Goal: Information Seeking & Learning: Learn about a topic

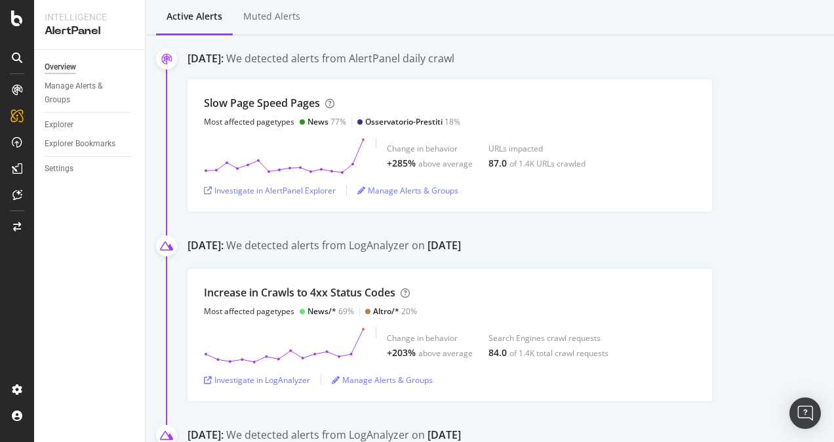
scroll to position [66, 0]
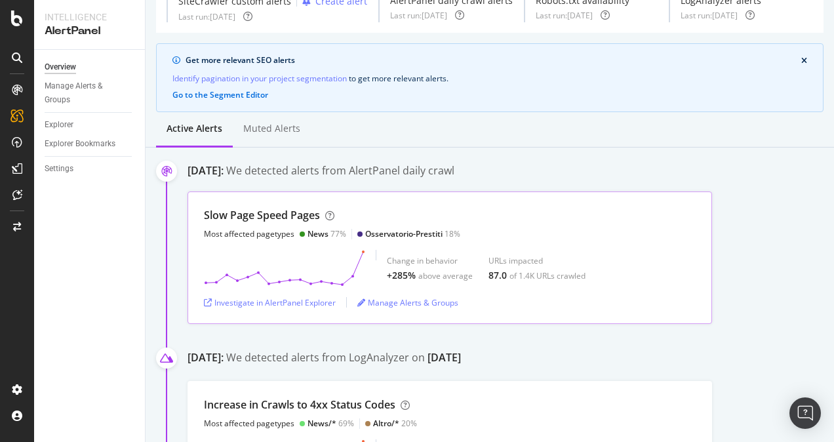
click at [634, 275] on div "Change in behavior +285% above average URLs impacted 87.0 of 1.4K URLs crawled" at bounding box center [450, 268] width 492 height 37
click at [335, 228] on div "Slow Page Speed Pages Most affected pagetypes News 77% Osservatorio-Prestiti 18%" at bounding box center [332, 223] width 256 height 31
click at [315, 312] on div "Investigate in AlertPanel Explorer" at bounding box center [270, 303] width 132 height 20
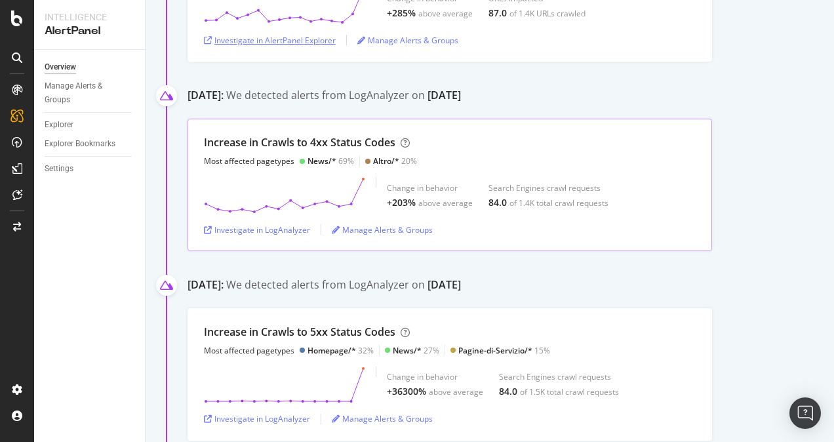
scroll to position [394, 0]
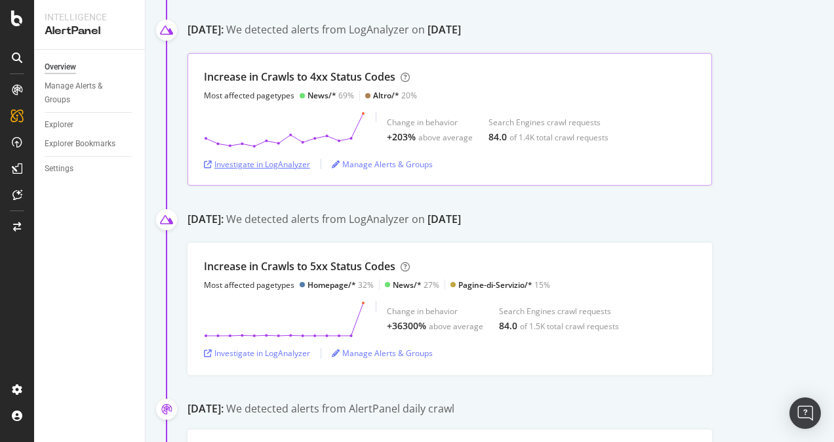
click at [283, 170] on div "Investigate in LogAnalyzer" at bounding box center [257, 164] width 106 height 11
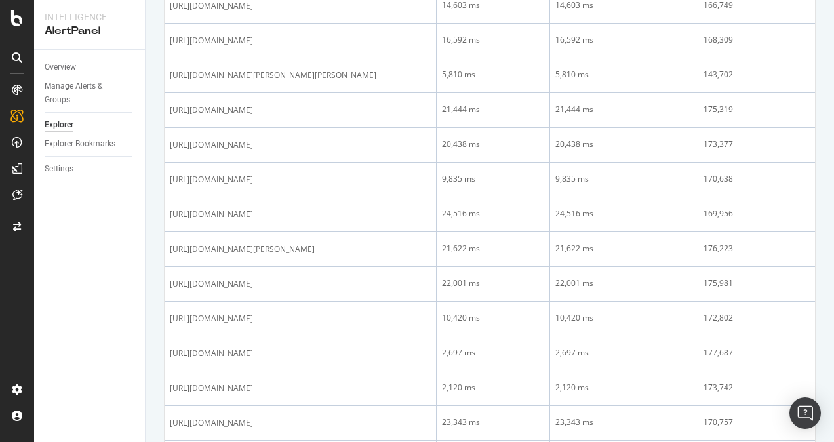
scroll to position [1246, 0]
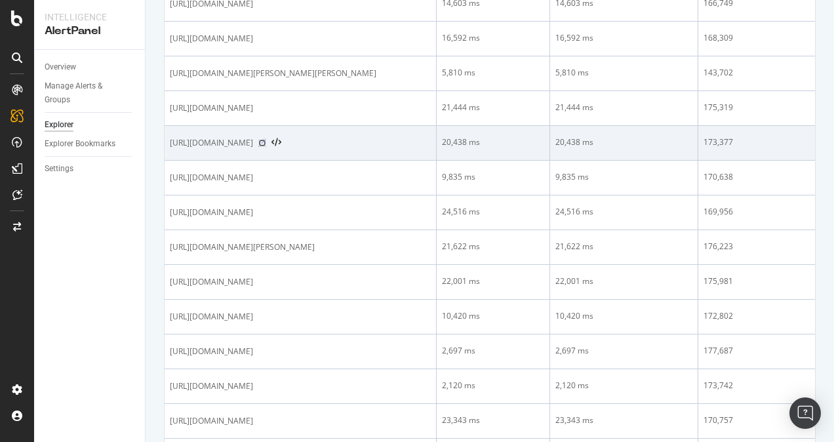
click at [266, 147] on icon at bounding box center [262, 143] width 8 height 8
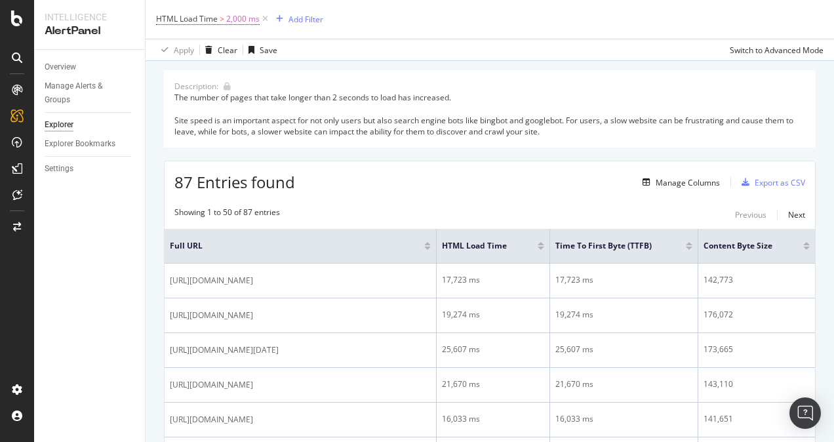
scroll to position [0, 0]
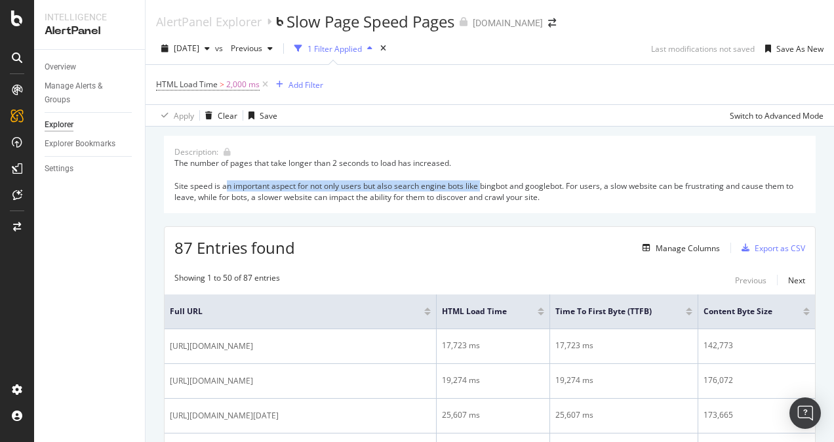
drag, startPoint x: 224, startPoint y: 184, endPoint x: 481, endPoint y: 182, distance: 257.1
click at [481, 182] on div "The number of pages that take longer than 2 seconds to load has increased. Site…" at bounding box center [489, 179] width 631 height 45
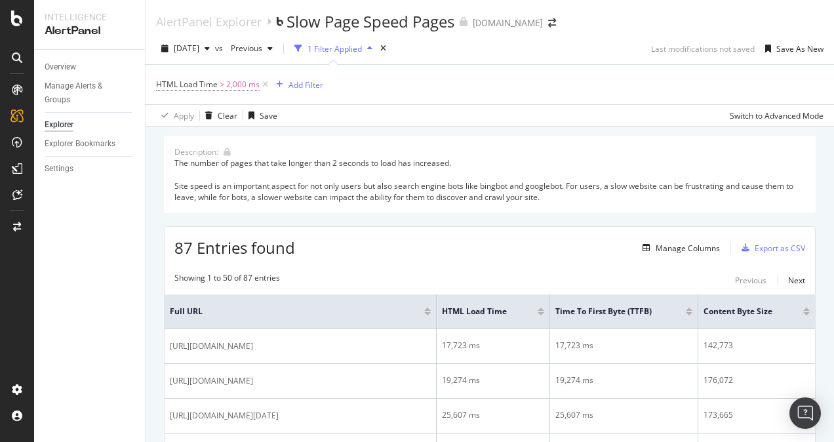
click at [552, 173] on div "The number of pages that take longer than 2 seconds to load has increased. Site…" at bounding box center [489, 179] width 631 height 45
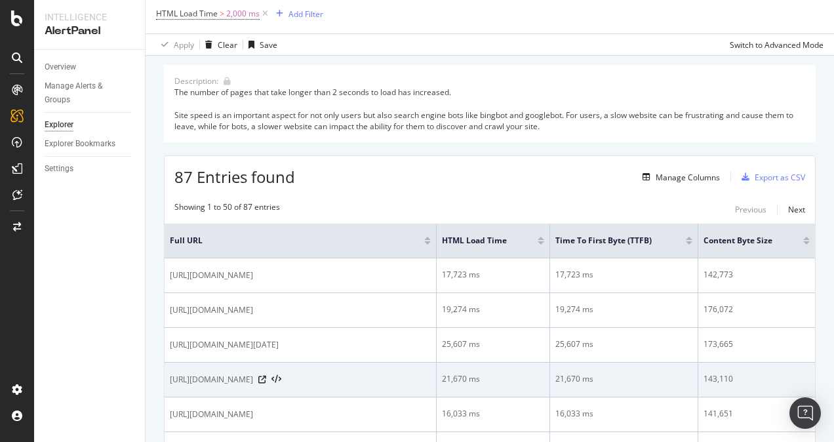
scroll to position [66, 0]
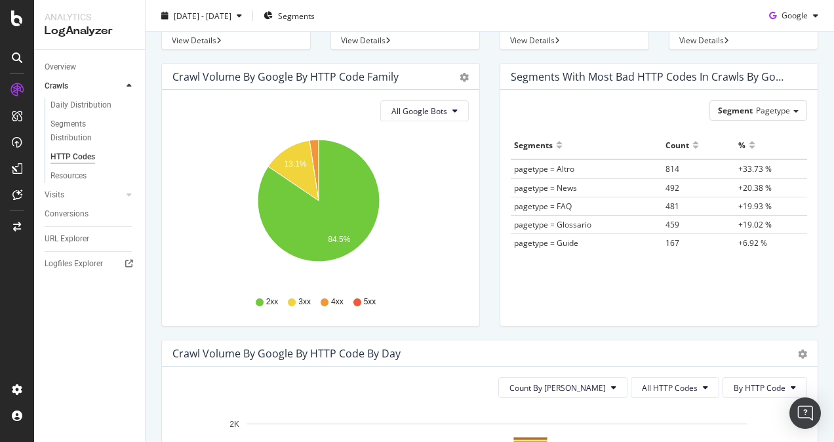
scroll to position [131, 0]
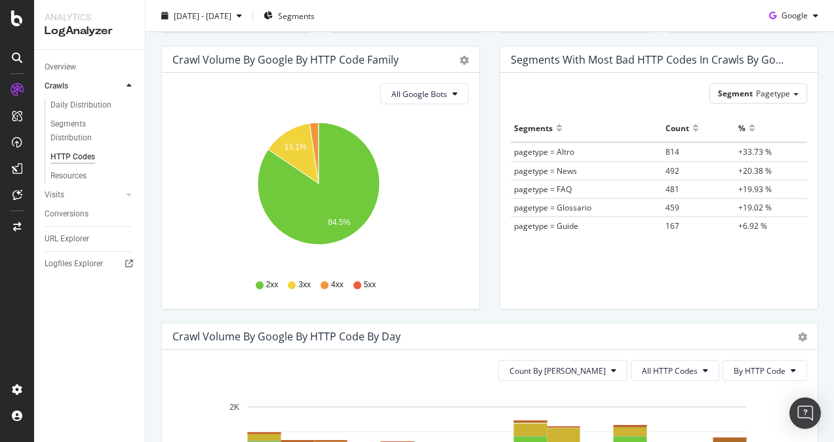
drag, startPoint x: 287, startPoint y: 136, endPoint x: 184, endPoint y: 152, distance: 104.8
click at [200, 148] on icon "13.1% 84.5%" at bounding box center [319, 191] width 292 height 152
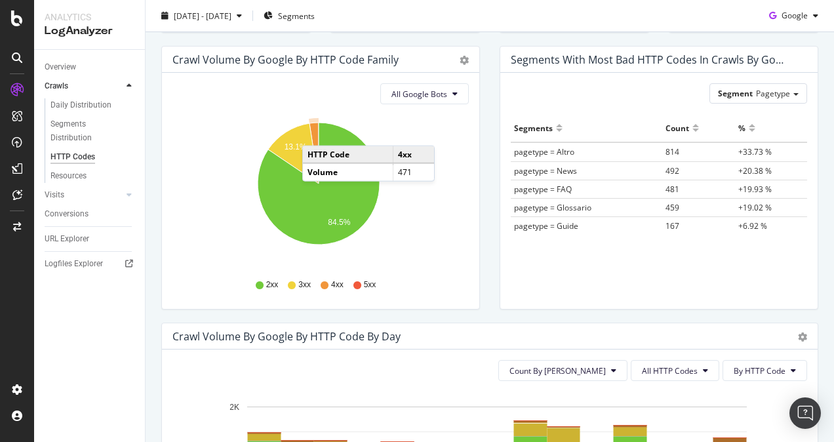
click at [315, 132] on icon "A chart." at bounding box center [314, 153] width 9 height 61
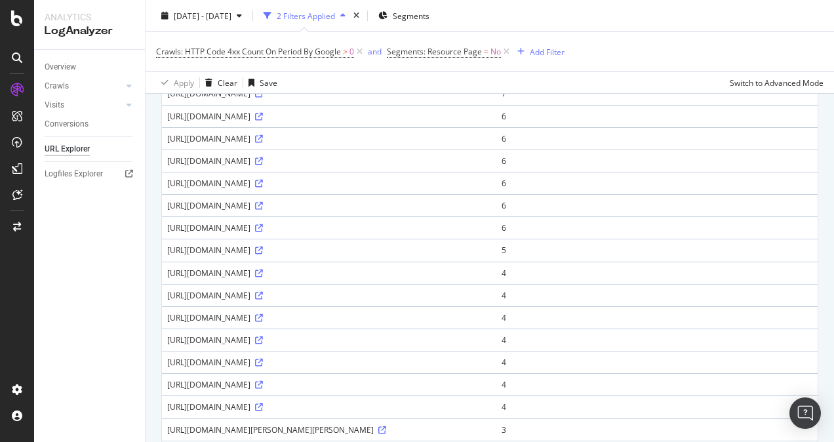
scroll to position [262, 0]
click at [263, 254] on icon at bounding box center [259, 250] width 8 height 8
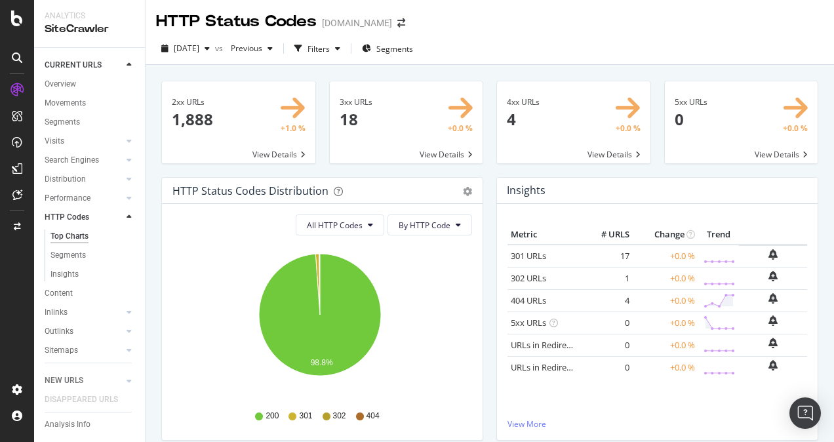
click at [605, 304] on td "4" at bounding box center [606, 300] width 52 height 22
click at [627, 109] on span at bounding box center [573, 122] width 153 height 82
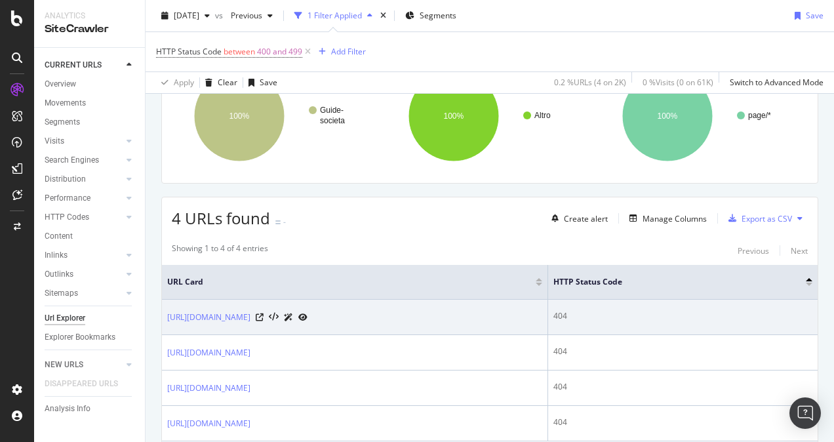
scroll to position [197, 0]
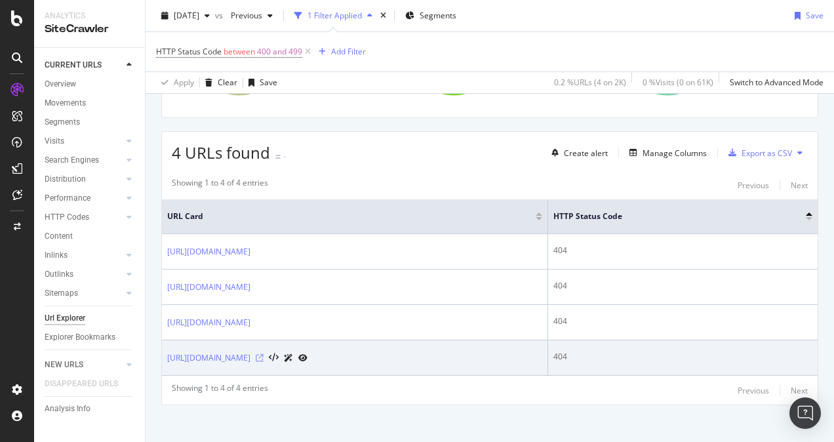
click at [264, 356] on icon at bounding box center [260, 358] width 8 height 8
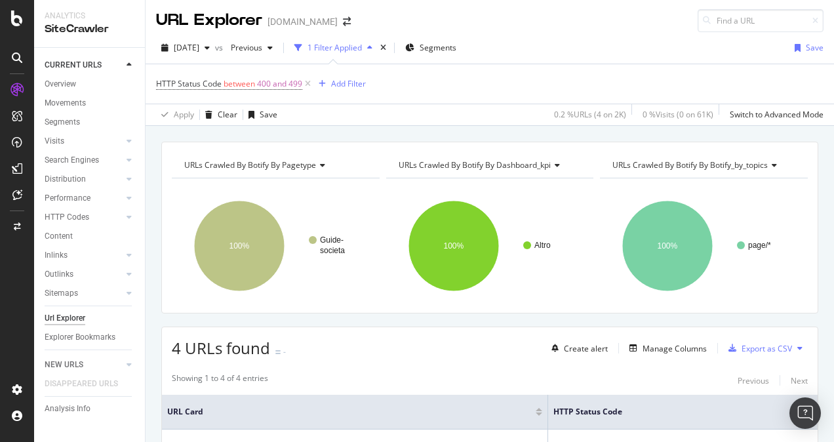
scroll to position [0, 0]
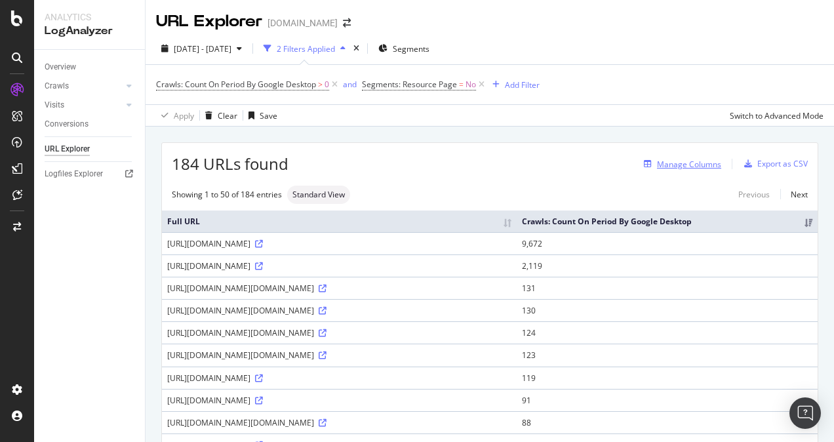
click at [691, 161] on div "Manage Columns" at bounding box center [689, 164] width 64 height 11
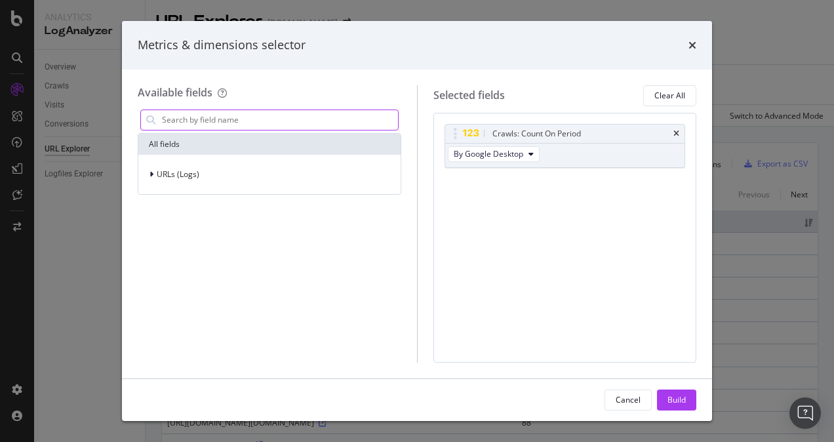
click at [333, 118] on input "modal" at bounding box center [279, 120] width 237 height 20
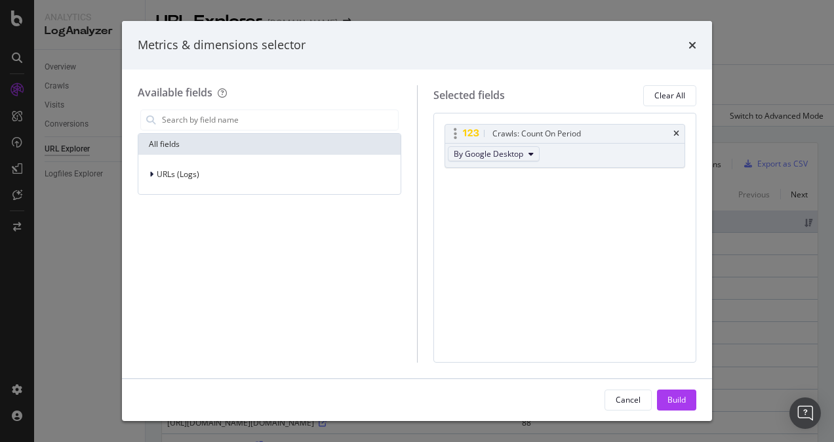
click at [502, 157] on span "By Google Desktop" at bounding box center [489, 153] width 70 height 11
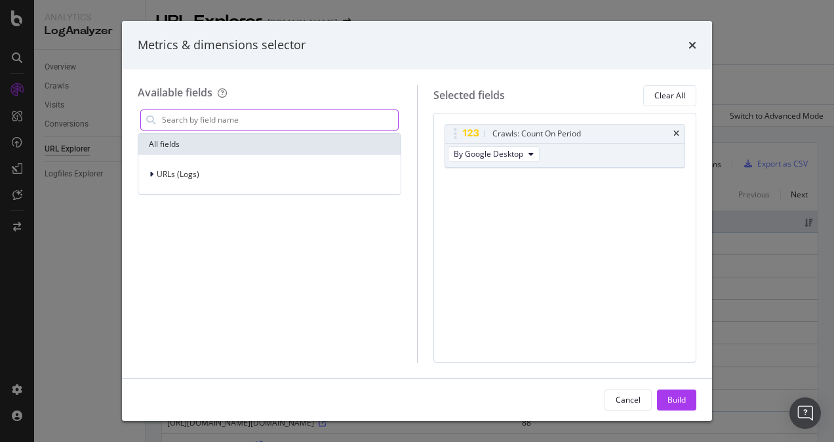
click at [276, 115] on input "modal" at bounding box center [279, 120] width 237 height 20
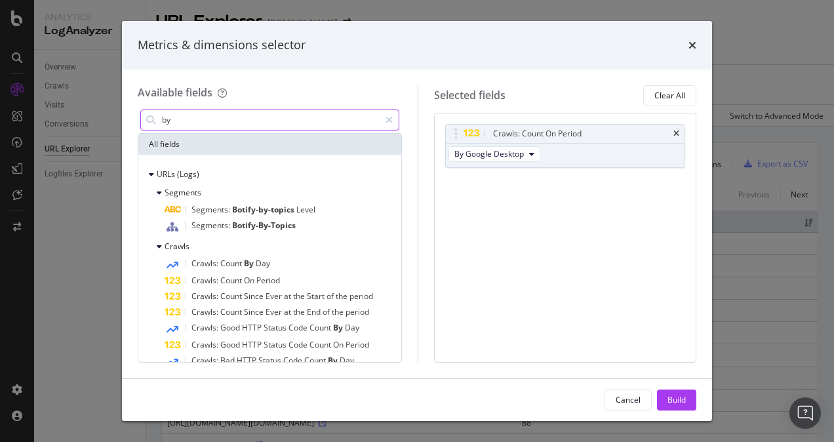
type input "b"
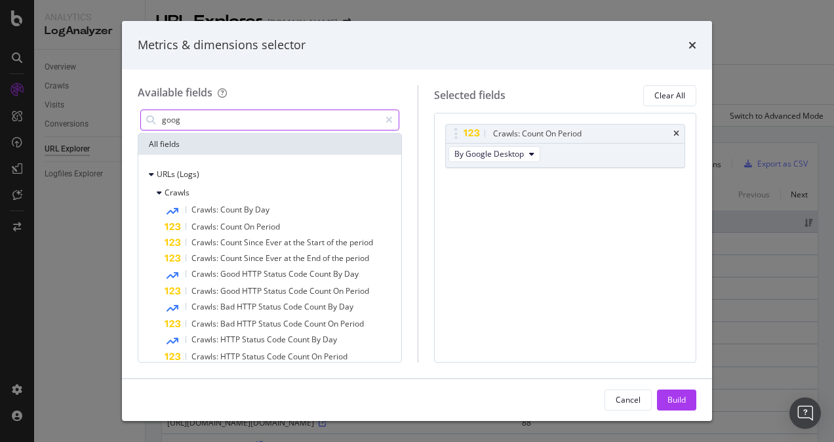
click at [290, 127] on input "goog" at bounding box center [270, 120] width 219 height 20
type input "google"
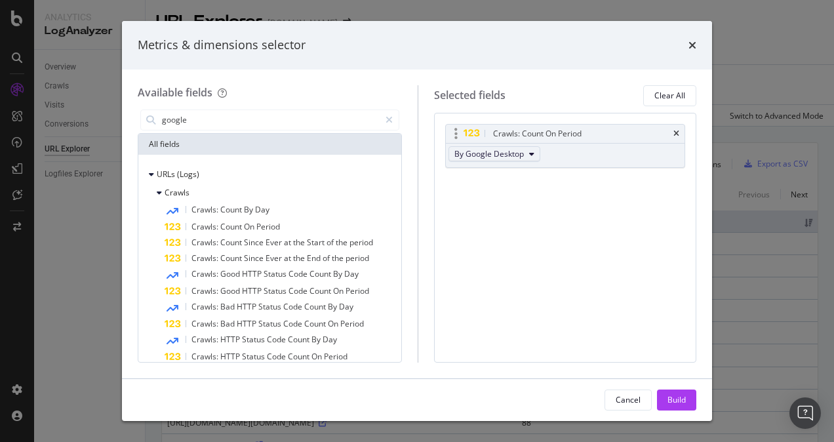
click at [535, 150] on icon "modal" at bounding box center [531, 154] width 5 height 8
click at [692, 49] on icon "times" at bounding box center [693, 45] width 8 height 10
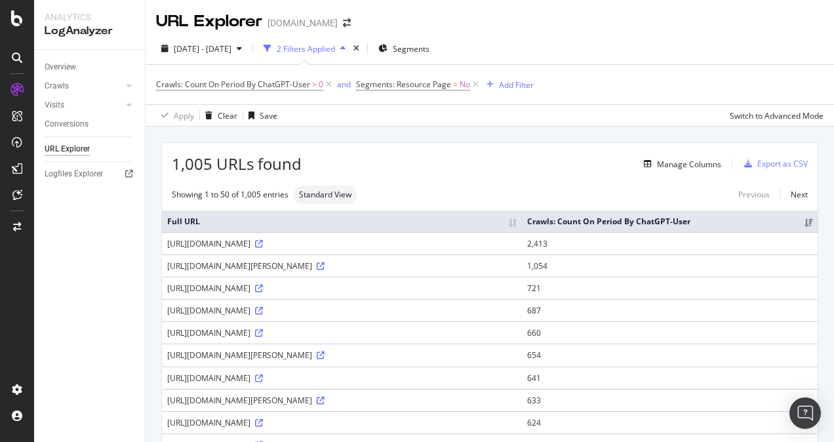
click at [298, 165] on span "1,005 URLs found" at bounding box center [237, 164] width 130 height 22
drag, startPoint x: 298, startPoint y: 165, endPoint x: 285, endPoint y: 165, distance: 12.5
click at [285, 165] on span "1,005 URLs found" at bounding box center [237, 164] width 130 height 22
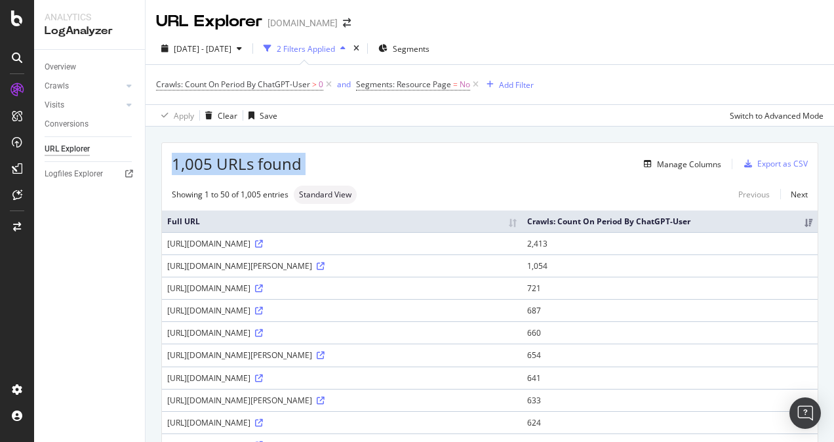
click at [285, 165] on span "1,005 URLs found" at bounding box center [237, 164] width 130 height 22
drag, startPoint x: 285, startPoint y: 165, endPoint x: 262, endPoint y: 165, distance: 23.0
click at [262, 165] on span "1,005 URLs found" at bounding box center [237, 164] width 130 height 22
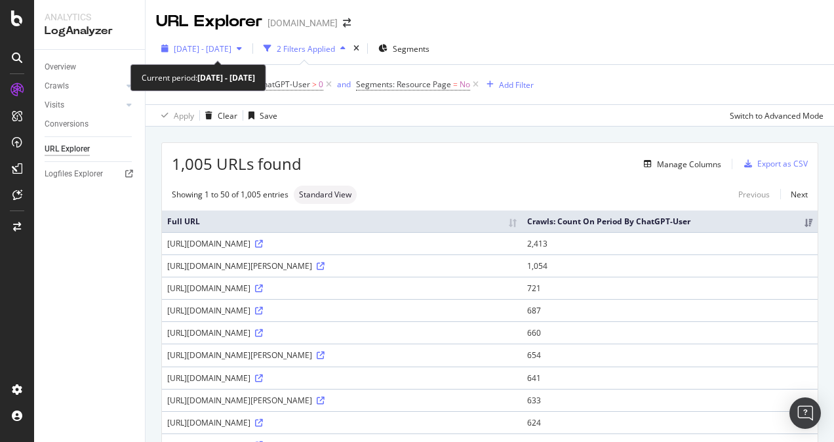
click at [242, 49] on icon "button" at bounding box center [239, 49] width 5 height 8
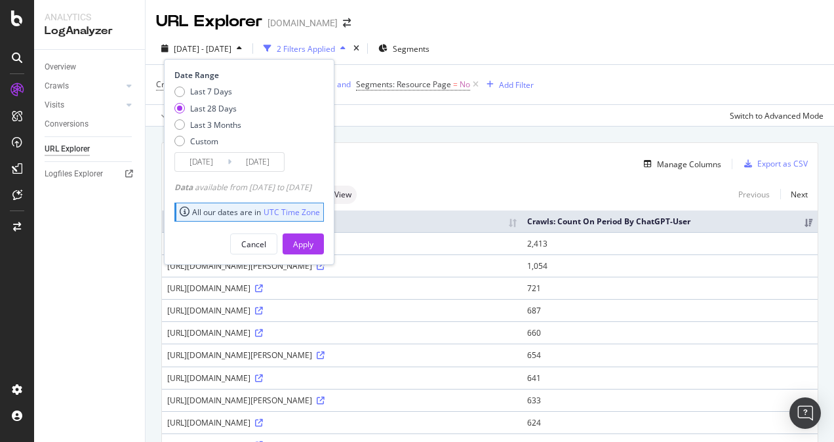
click at [221, 163] on input "[DATE]" at bounding box center [201, 162] width 52 height 18
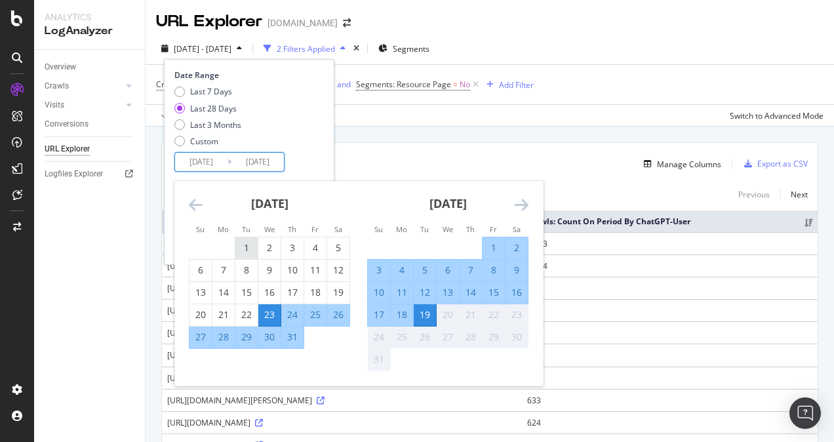
click at [244, 249] on div "1" at bounding box center [246, 247] width 22 height 13
type input "[DATE]"
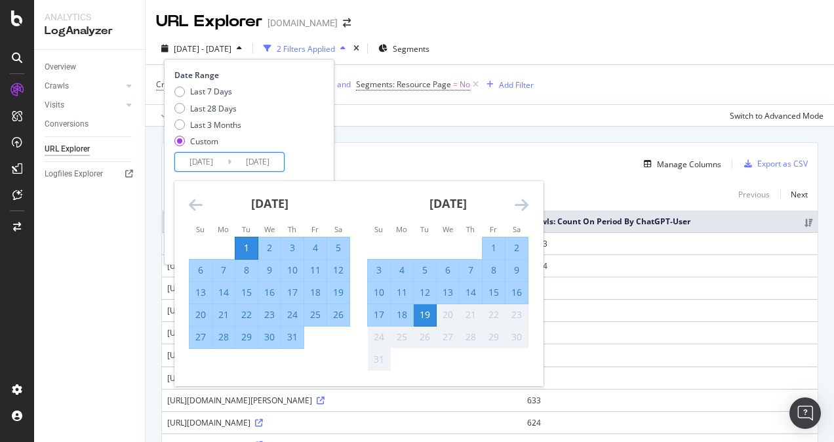
click at [296, 342] on div "31" at bounding box center [292, 337] width 22 height 13
type input "2025/07/31"
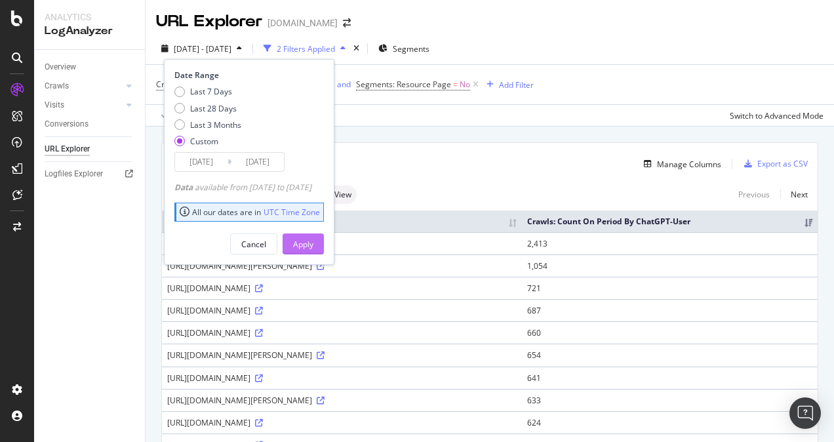
click at [314, 245] on div "Apply" at bounding box center [303, 244] width 20 height 11
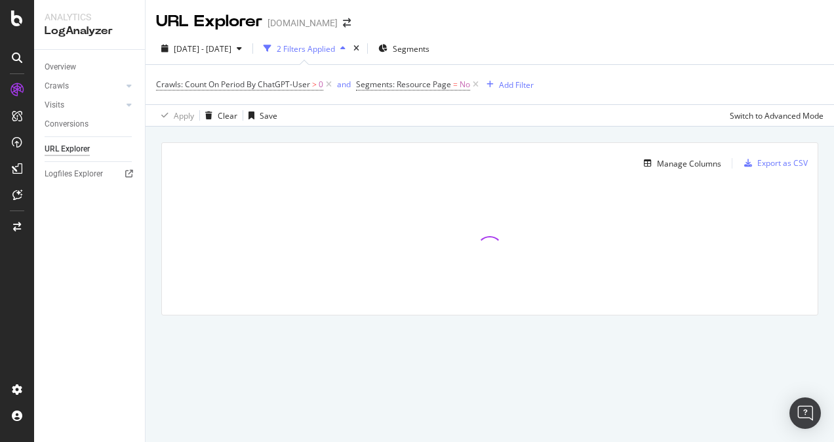
click at [546, 119] on div "Apply Clear Save Switch to Advanced Mode" at bounding box center [490, 115] width 689 height 22
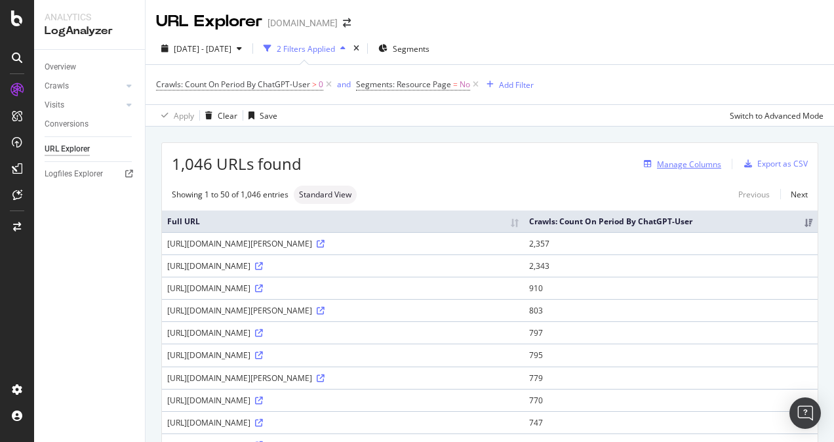
click at [710, 163] on div "Manage Columns" at bounding box center [689, 164] width 64 height 11
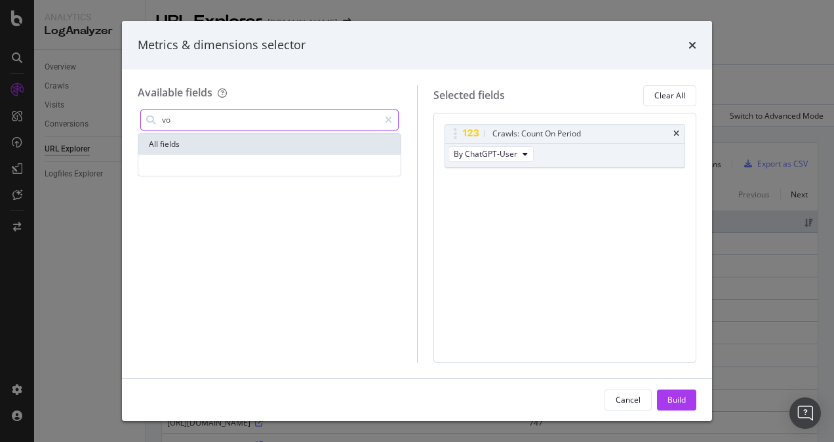
type input "v"
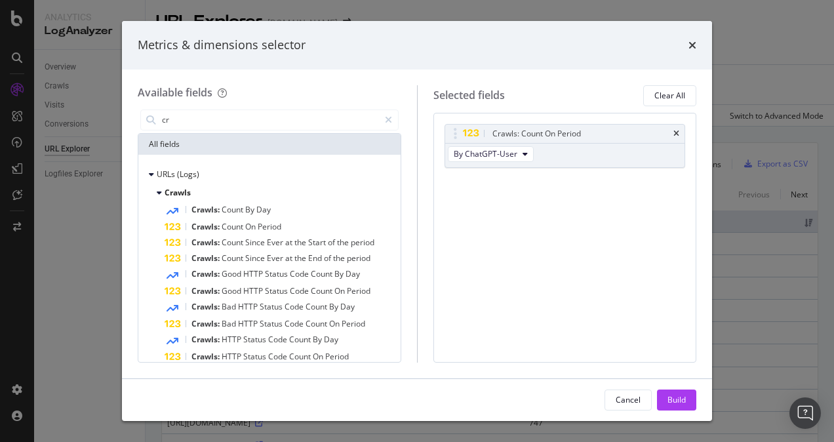
type input "c"
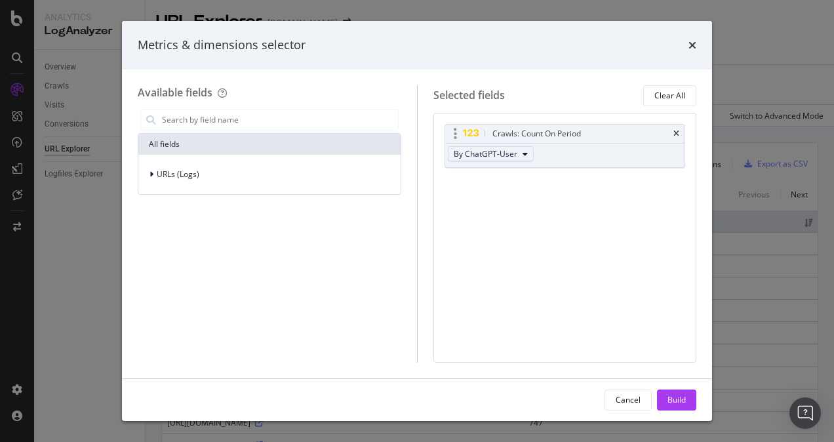
click at [517, 153] on button "By ChatGPT-User" at bounding box center [491, 154] width 86 height 16
click at [508, 190] on span "By OpenAI" at bounding box center [510, 192] width 104 height 12
click at [681, 407] on div "Build" at bounding box center [677, 400] width 18 height 20
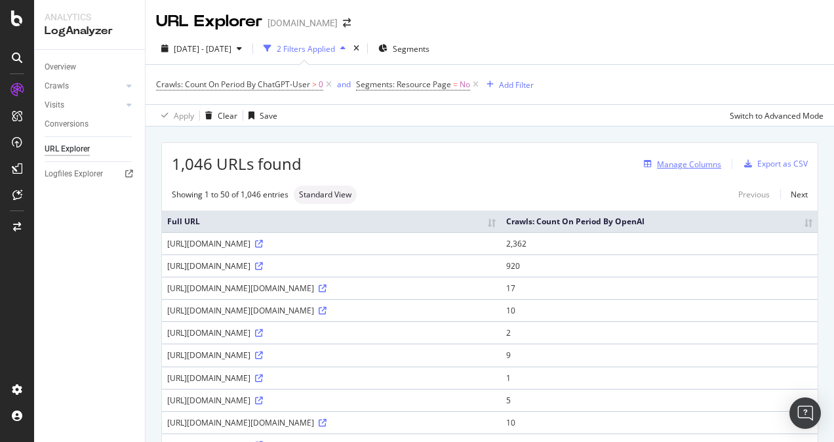
click at [704, 163] on div "Manage Columns" at bounding box center [689, 164] width 64 height 11
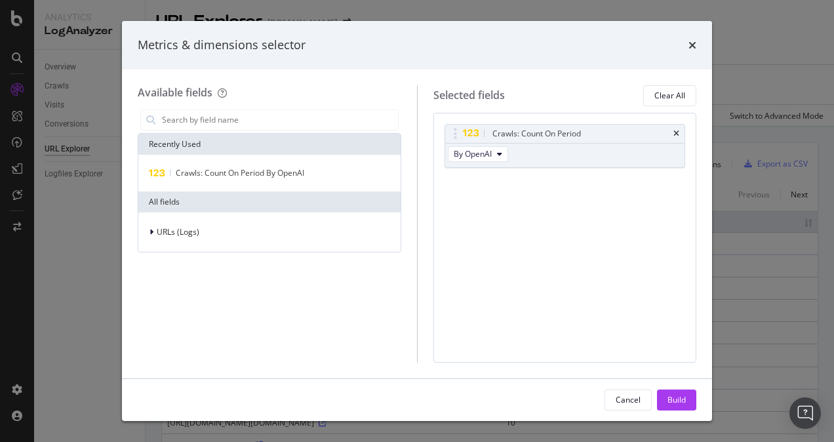
click at [613, 286] on div "Crawls: Count On Period By OpenAI You can use this field as a To pick up a drag…" at bounding box center [566, 238] width 264 height 250
click at [666, 404] on button "Build" at bounding box center [676, 400] width 39 height 21
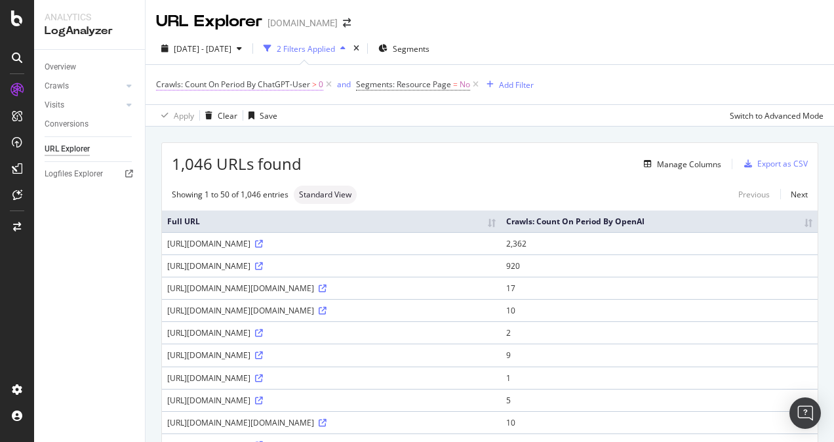
click at [292, 87] on span "Crawls: Count On Period By ChatGPT-User" at bounding box center [233, 84] width 154 height 11
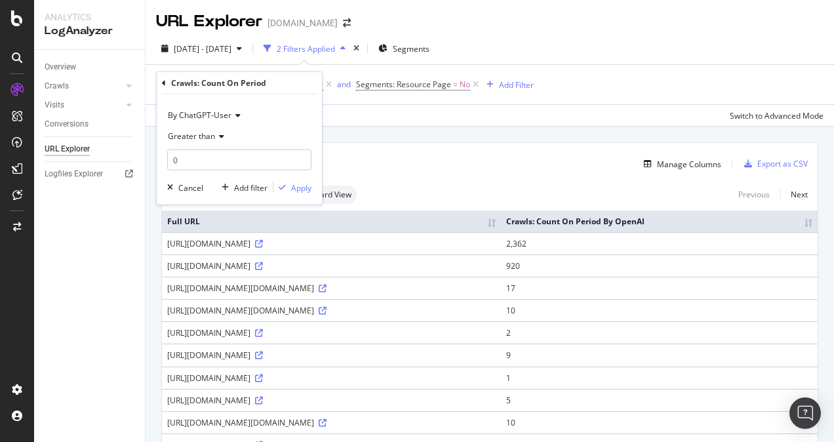
click at [236, 119] on div "By ChatGPT-User" at bounding box center [239, 115] width 144 height 21
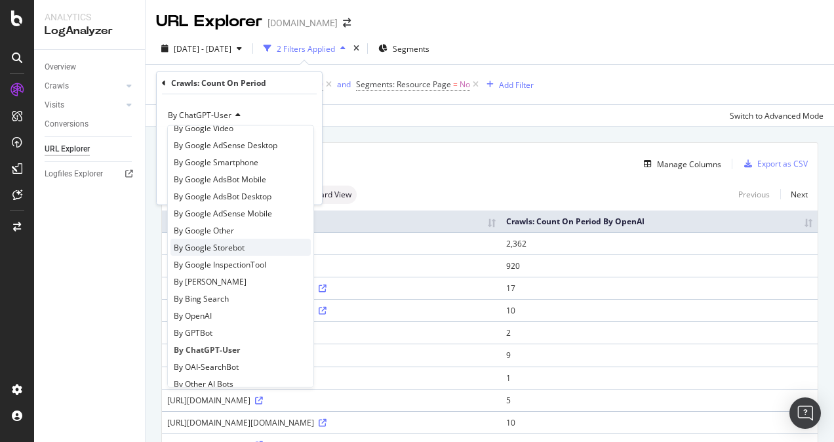
scroll to position [131, 0]
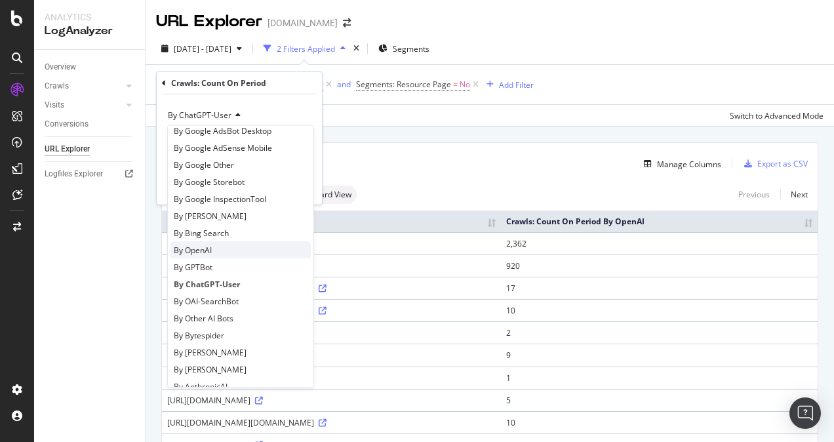
click at [213, 249] on div "By OpenAI" at bounding box center [241, 249] width 140 height 17
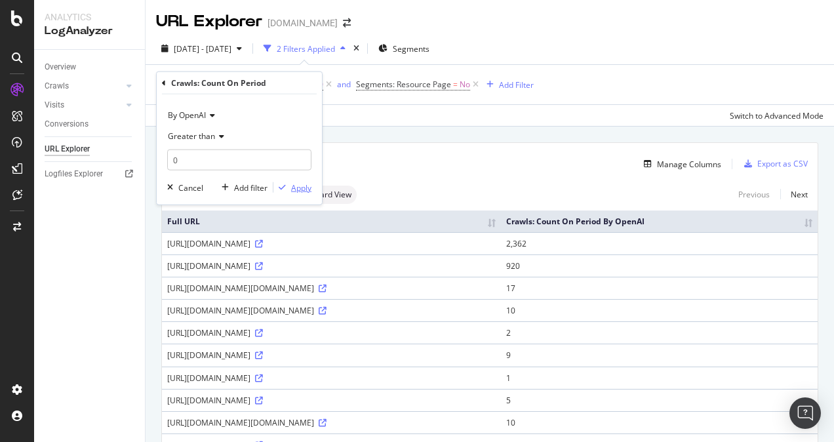
click at [303, 190] on div "Apply" at bounding box center [301, 187] width 20 height 11
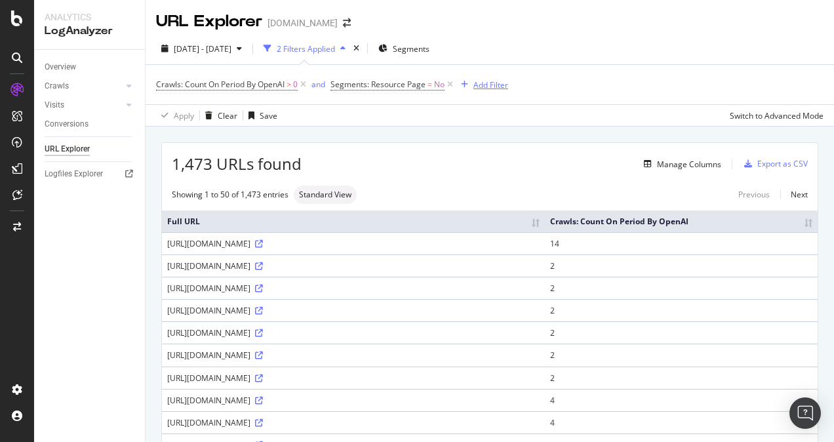
click at [487, 83] on div "Add Filter" at bounding box center [491, 84] width 35 height 11
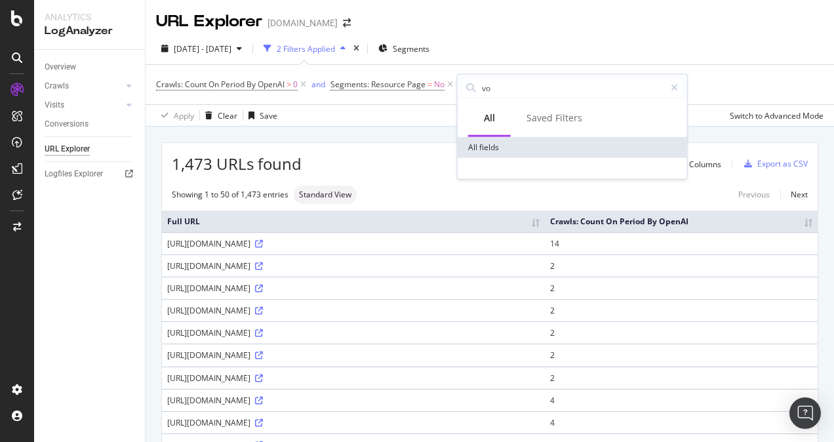
type input "v"
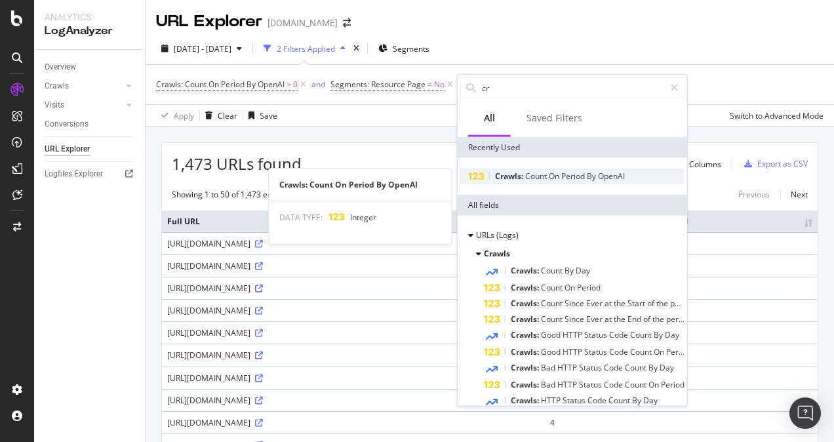
type input "cr"
click at [567, 174] on span "Period" at bounding box center [574, 176] width 26 height 11
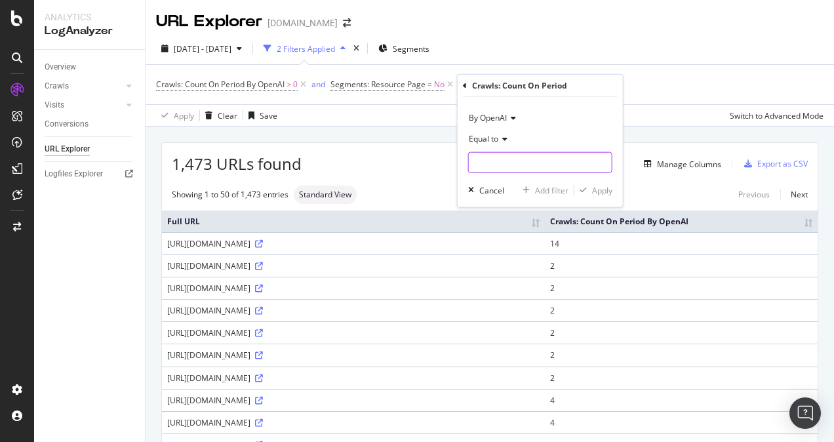
click at [539, 163] on input "number" at bounding box center [540, 162] width 144 height 21
click at [504, 136] on icon at bounding box center [503, 139] width 9 height 8
click at [561, 122] on div "By OpenAI" at bounding box center [540, 118] width 144 height 21
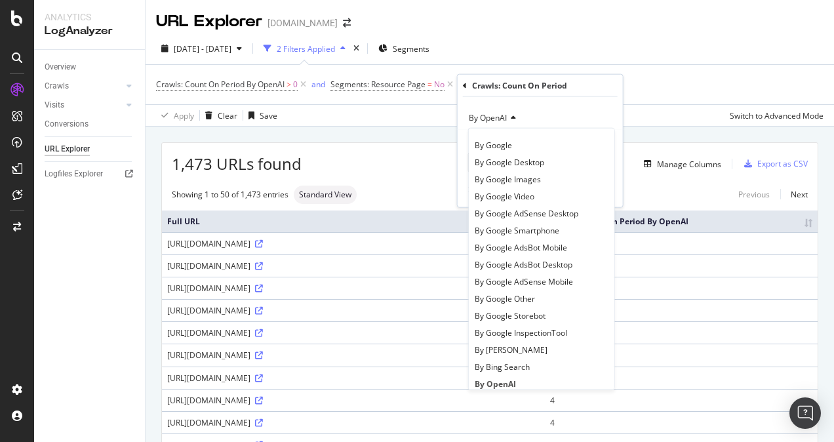
click at [583, 108] on div "By OpenAI" at bounding box center [540, 118] width 144 height 21
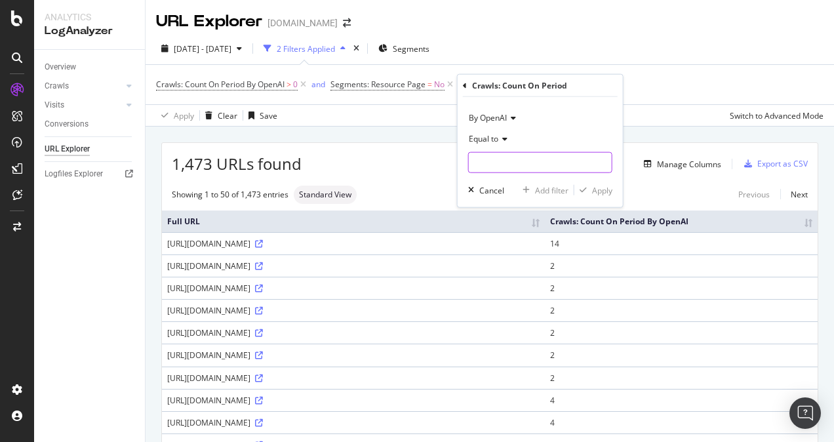
click at [550, 163] on input "number" at bounding box center [540, 162] width 144 height 21
click at [491, 138] on span "Equal to" at bounding box center [484, 138] width 30 height 11
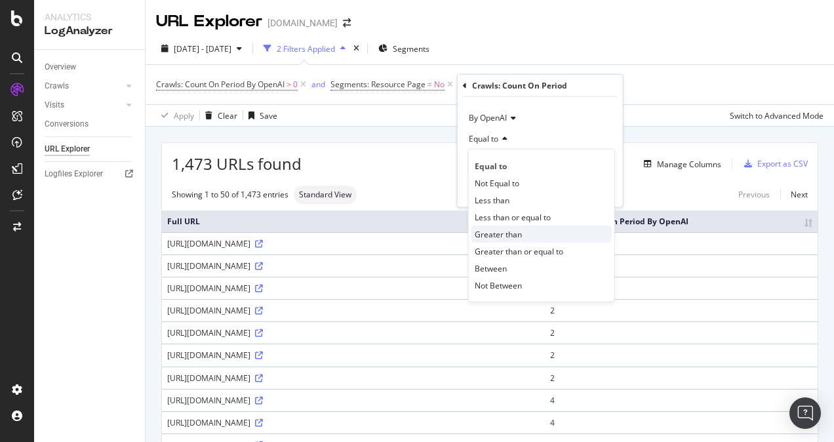
click at [517, 235] on span "Greater than" at bounding box center [498, 233] width 47 height 11
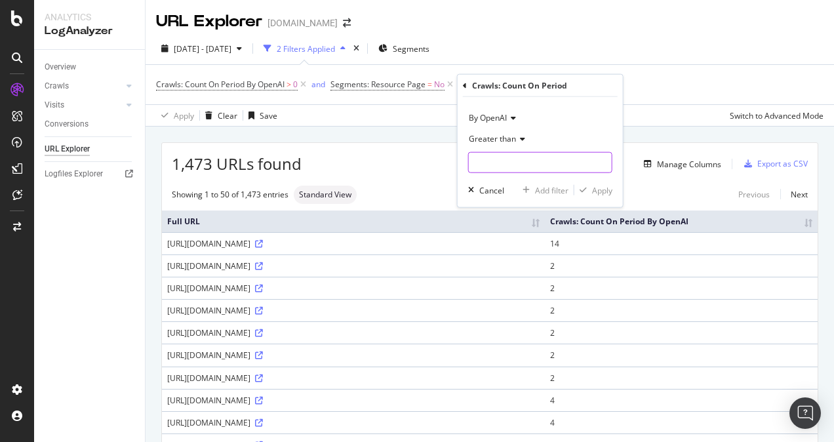
click at [529, 171] on input "number" at bounding box center [540, 162] width 144 height 21
type input "0"
click at [601, 194] on div "Apply" at bounding box center [602, 189] width 20 height 11
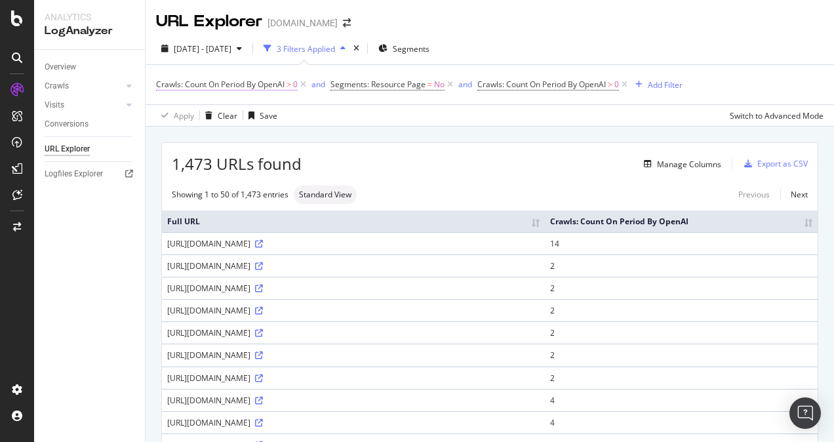
click at [274, 85] on span "Crawls: Count On Period By OpenAI" at bounding box center [220, 84] width 129 height 11
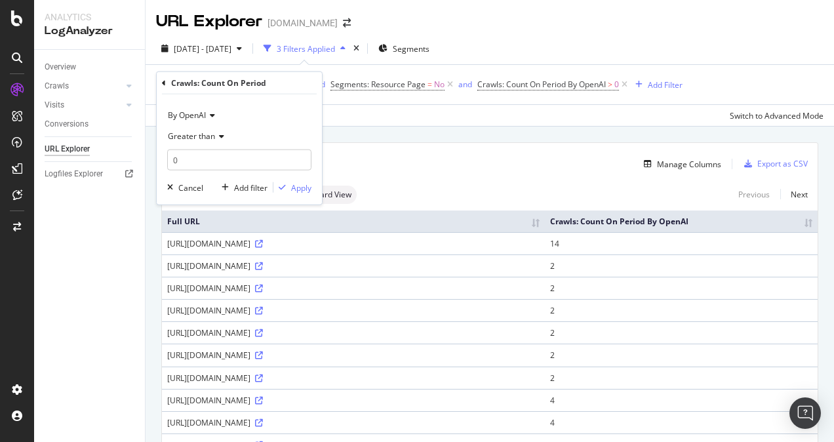
click at [392, 102] on div "Crawls: Count On Period By OpenAI > 0 and Segments: Resource Page = No and Craw…" at bounding box center [490, 84] width 668 height 39
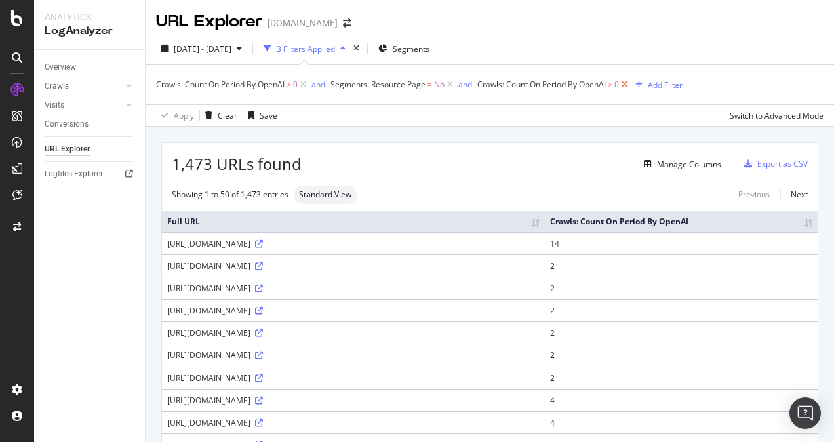
click at [628, 85] on icon at bounding box center [624, 84] width 11 height 13
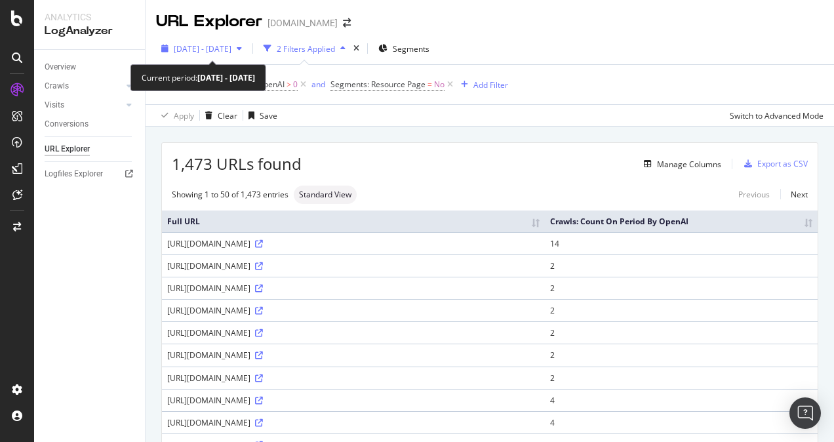
click at [210, 46] on span "2025 Jul. 1st - Jul. 31st" at bounding box center [203, 48] width 58 height 11
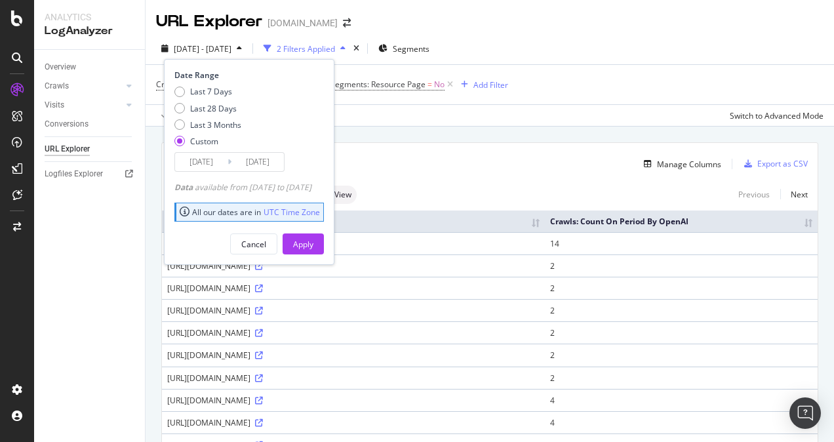
click at [203, 160] on input "2025/07/01" at bounding box center [201, 162] width 52 height 18
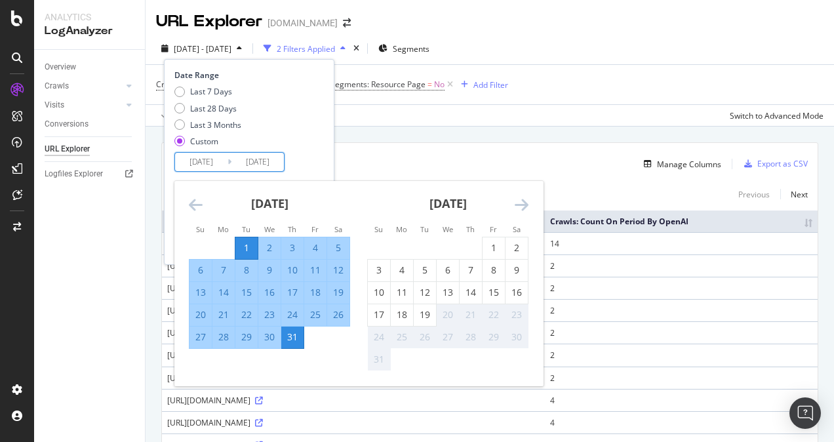
click at [192, 206] on icon "Move backward to switch to the previous month." at bounding box center [196, 205] width 14 height 16
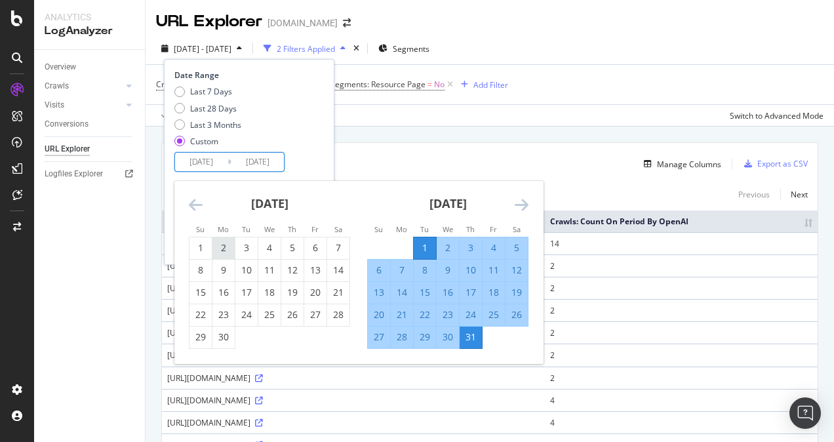
click at [213, 247] on div "2" at bounding box center [224, 247] width 22 height 13
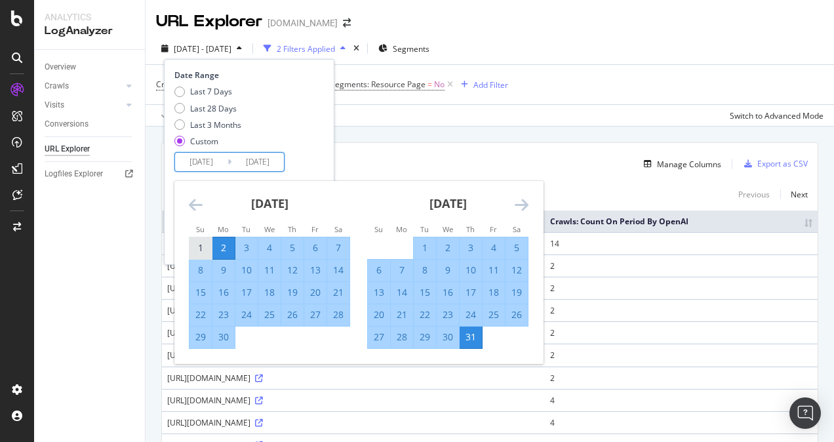
click at [204, 245] on div "1" at bounding box center [201, 247] width 22 height 13
type input "2025/06/01"
click at [232, 338] on div "30" at bounding box center [224, 337] width 22 height 13
type input "2025/06/30"
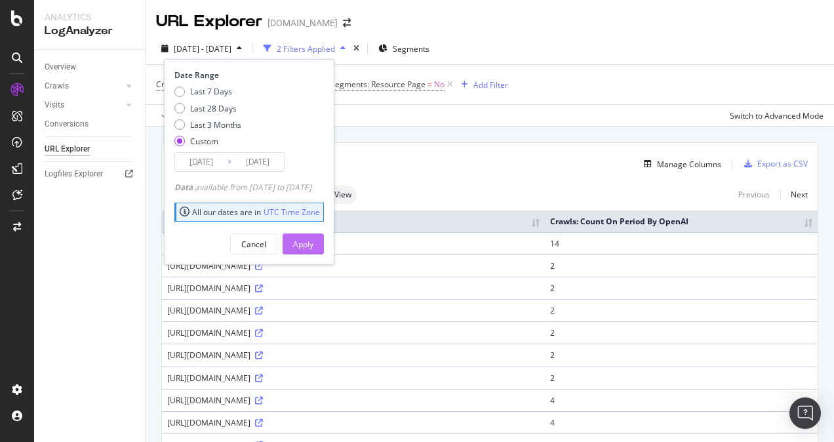
click at [314, 243] on div "Apply" at bounding box center [303, 244] width 20 height 11
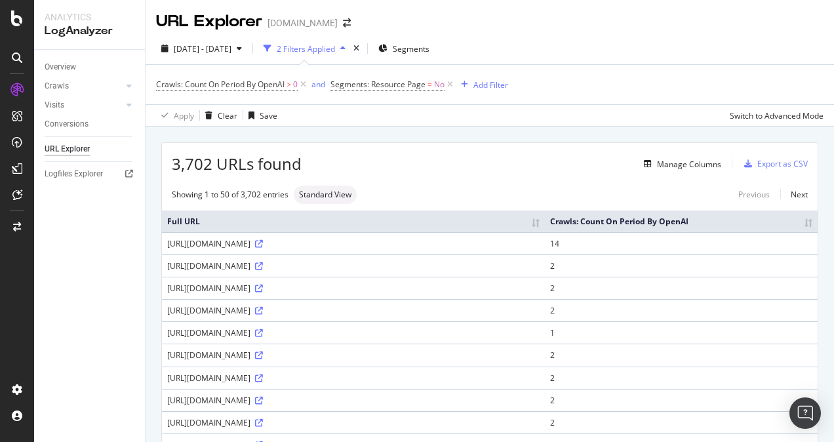
click at [509, 146] on div "3,702 URLs found Manage Columns Export as CSV" at bounding box center [490, 159] width 656 height 32
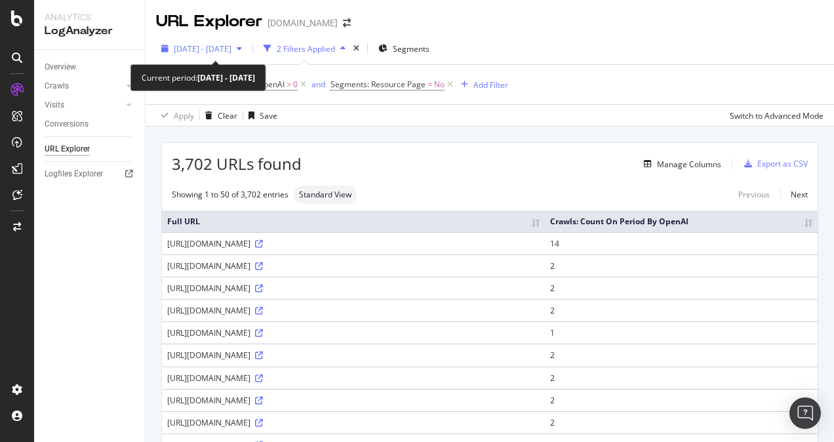
click at [242, 50] on icon "button" at bounding box center [239, 49] width 5 height 8
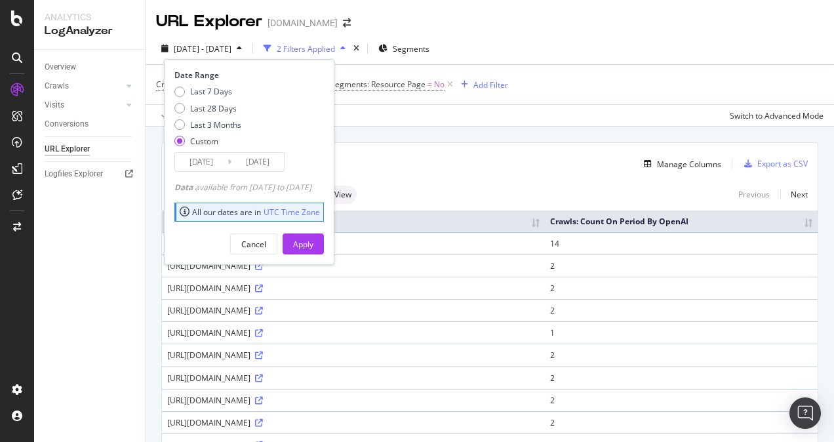
click at [205, 157] on input "2025/06/01" at bounding box center [201, 162] width 52 height 18
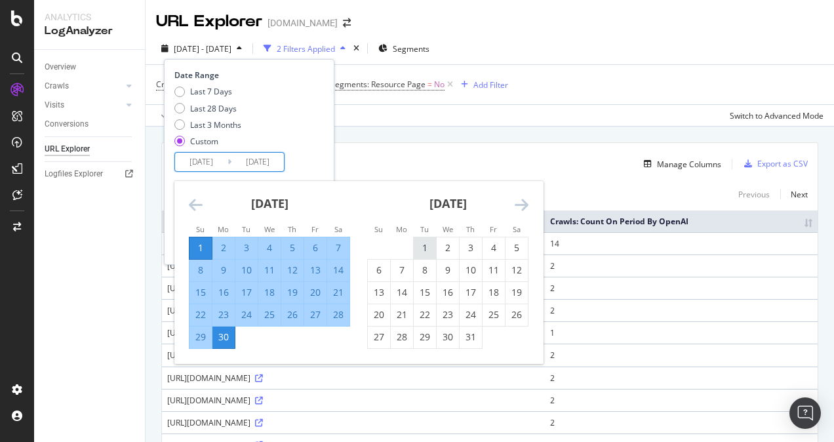
click at [425, 245] on div "1" at bounding box center [425, 247] width 22 height 13
type input "2025/07/01"
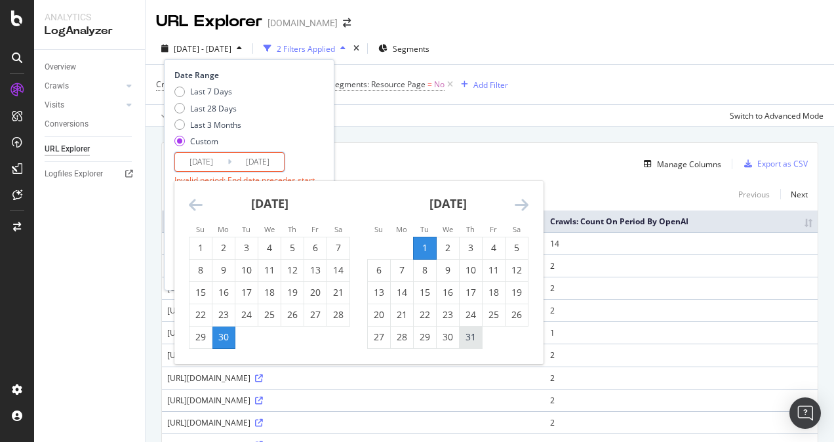
click at [468, 335] on div "31" at bounding box center [471, 337] width 22 height 13
type input "2025/07/31"
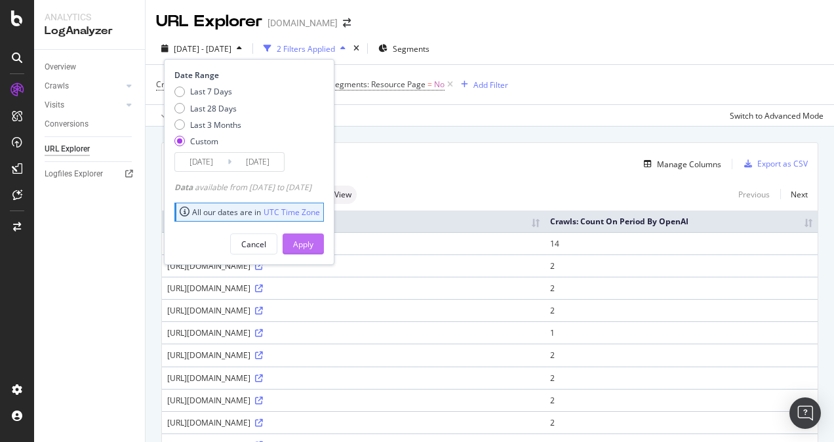
click at [314, 245] on div "Apply" at bounding box center [303, 244] width 20 height 11
